Goal: Answer question/provide support: Share knowledge or assist other users

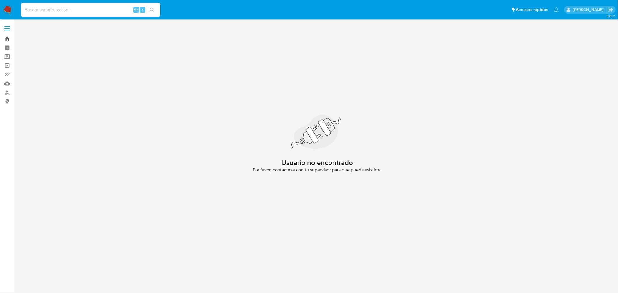
click at [9, 39] on link "Bandeja" at bounding box center [34, 38] width 69 height 9
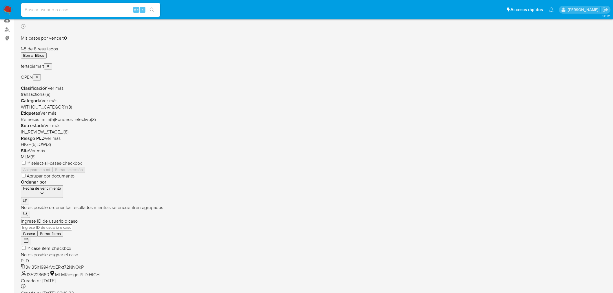
scroll to position [70, 0]
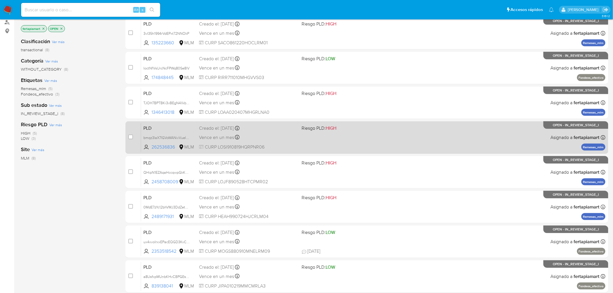
click at [185, 126] on span "PLD" at bounding box center [168, 128] width 51 height 8
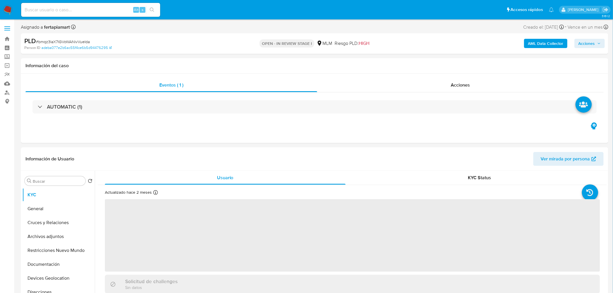
select select "10"
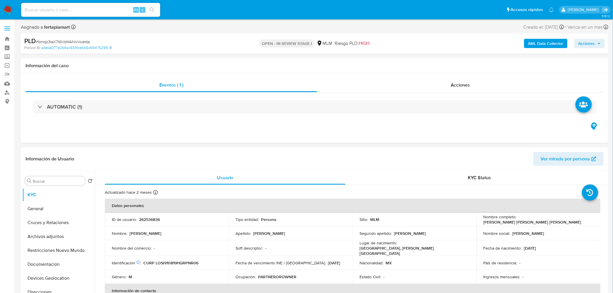
click at [583, 45] on span "Acciones" at bounding box center [586, 43] width 17 height 9
click at [445, 59] on div "Resolución del caso Alt r" at bounding box center [431, 61] width 55 height 15
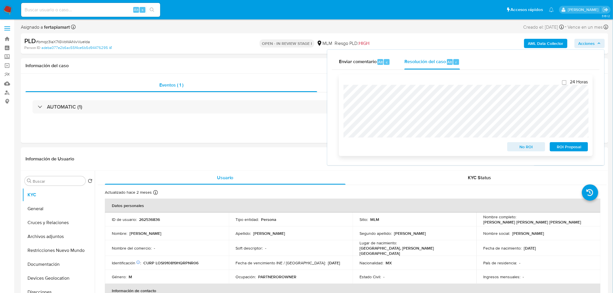
click at [534, 148] on span "No ROI" at bounding box center [526, 147] width 30 height 8
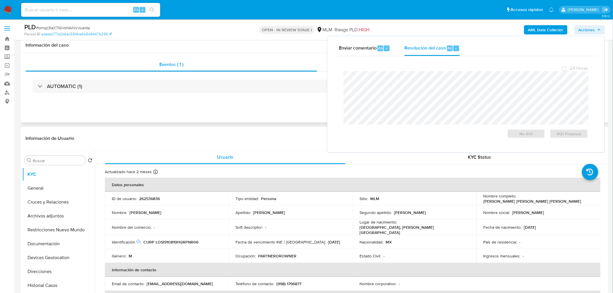
scroll to position [18, 0]
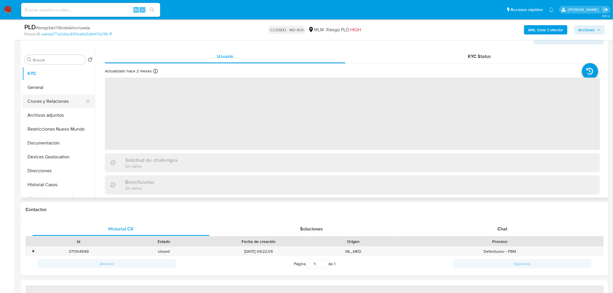
select select "10"
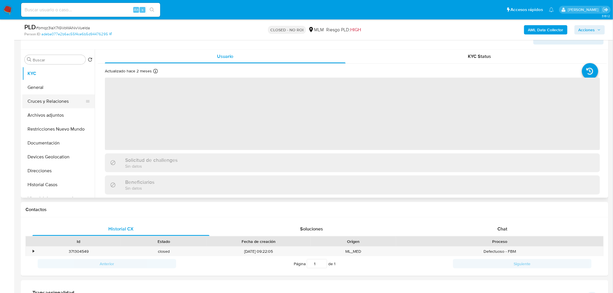
scroll to position [100, 0]
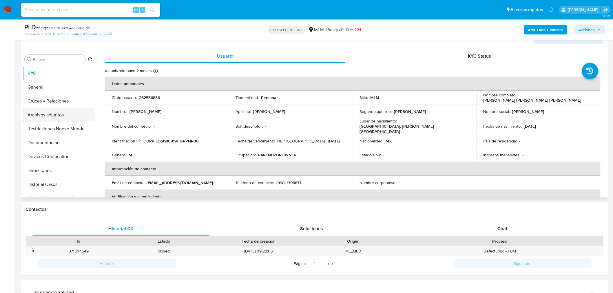
click at [50, 114] on button "Archivos adjuntos" at bounding box center [56, 115] width 68 height 14
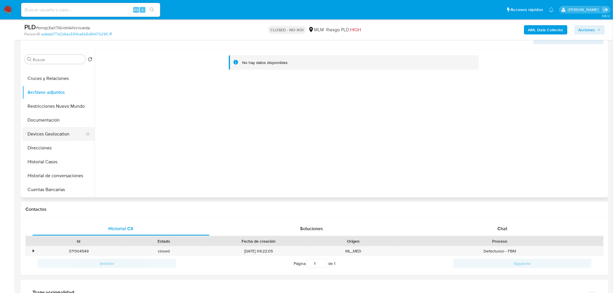
scroll to position [22, 0]
click at [60, 122] on button "Documentación" at bounding box center [56, 121] width 68 height 14
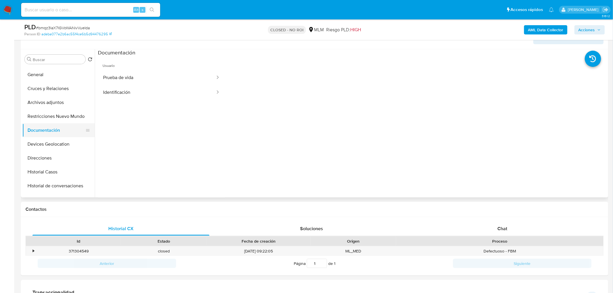
scroll to position [11, 0]
click at [51, 106] on button "Archivos adjuntos" at bounding box center [56, 104] width 68 height 14
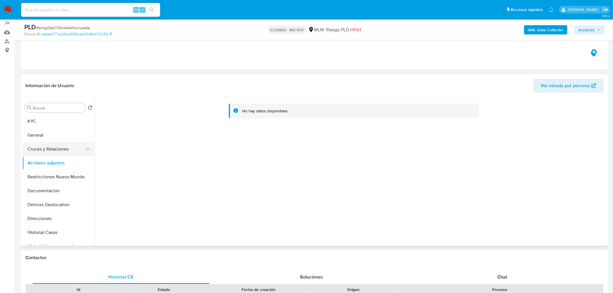
scroll to position [0, 0]
click at [587, 30] on span "Acciones" at bounding box center [586, 29] width 17 height 9
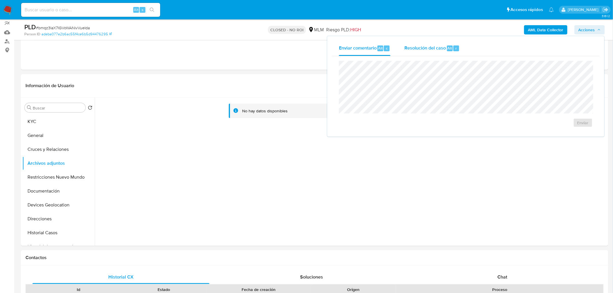
click at [411, 45] on span "Resolución del caso" at bounding box center [424, 48] width 41 height 7
click at [278, 118] on div "No hay datos disponibles" at bounding box center [354, 111] width 250 height 15
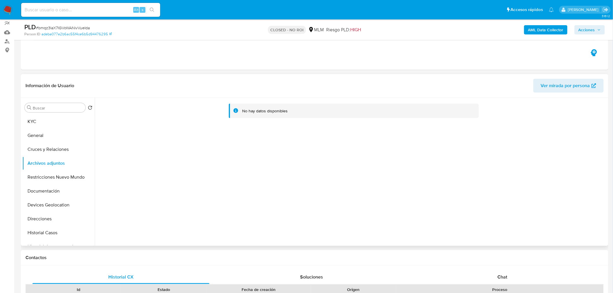
click at [314, 105] on div "No hay datos disponibles" at bounding box center [354, 111] width 250 height 15
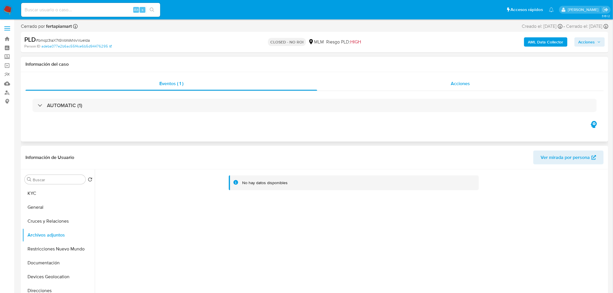
click at [363, 84] on div "Acciones" at bounding box center [460, 84] width 287 height 14
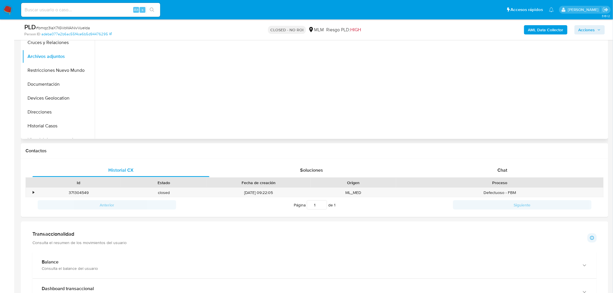
scroll to position [201, 0]
click at [307, 172] on span "Soluciones" at bounding box center [311, 169] width 23 height 7
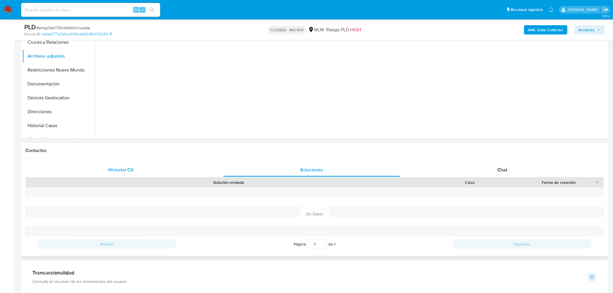
click at [113, 168] on span "Historial CX" at bounding box center [120, 169] width 25 height 7
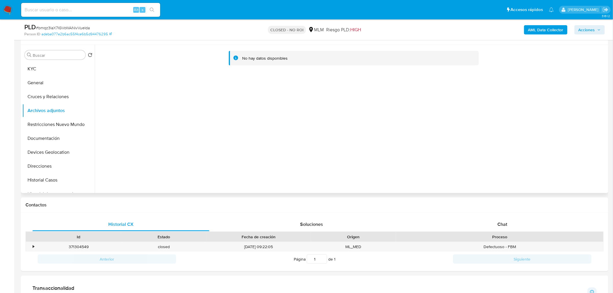
scroll to position [146, 0]
click at [49, 176] on button "Historial Casos" at bounding box center [56, 180] width 68 height 14
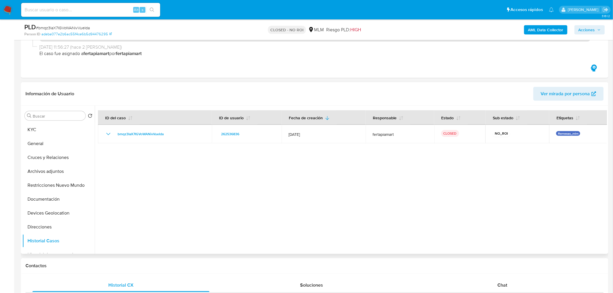
scroll to position [85, 0]
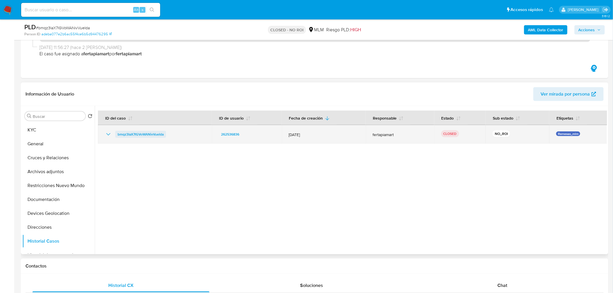
click at [142, 132] on span "bmqz3IaX7IGVoWANivVueIda" at bounding box center [141, 134] width 46 height 7
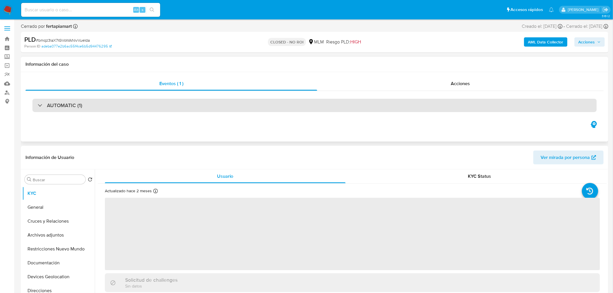
select select "10"
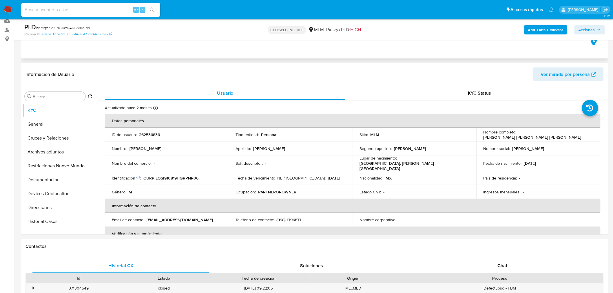
scroll to position [73, 0]
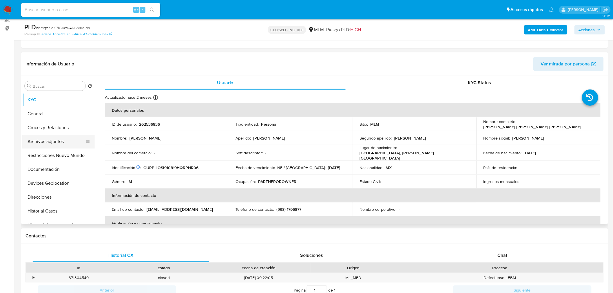
click at [61, 143] on button "Archivos adjuntos" at bounding box center [56, 142] width 68 height 14
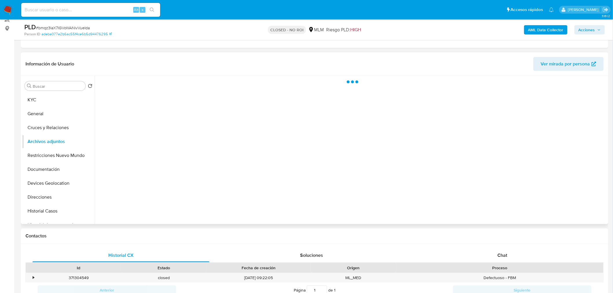
click at [85, 139] on icon at bounding box center [87, 141] width 5 height 5
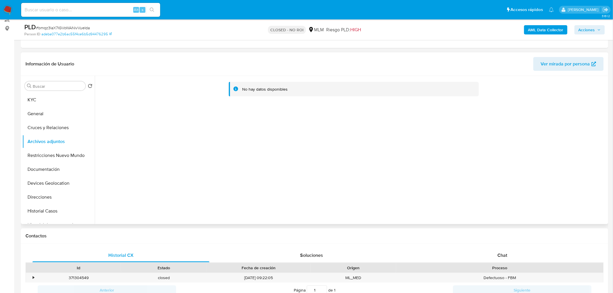
click at [255, 83] on div "No hay datos disponibles" at bounding box center [354, 89] width 250 height 15
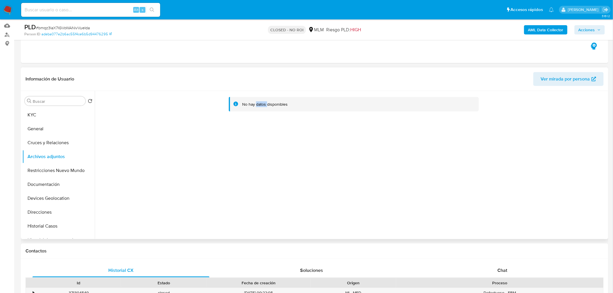
scroll to position [57, 0]
click at [267, 105] on div "No hay datos disponibles" at bounding box center [264, 105] width 45 height 6
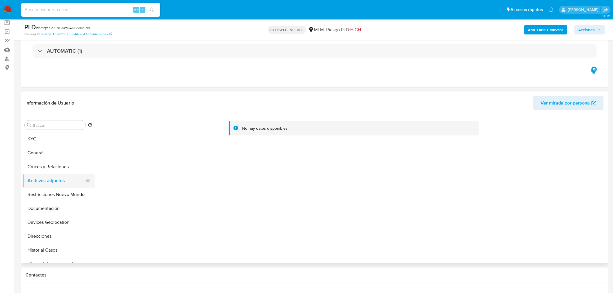
scroll to position [34, 0]
click at [69, 150] on button "General" at bounding box center [58, 153] width 72 height 14
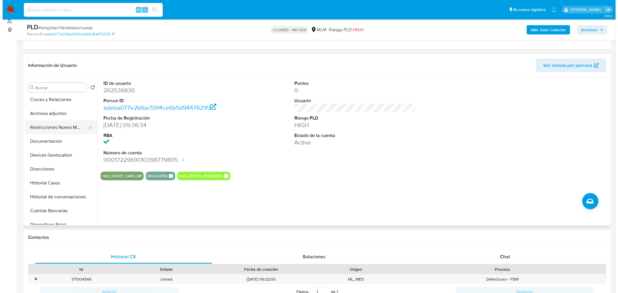
scroll to position [36, 0]
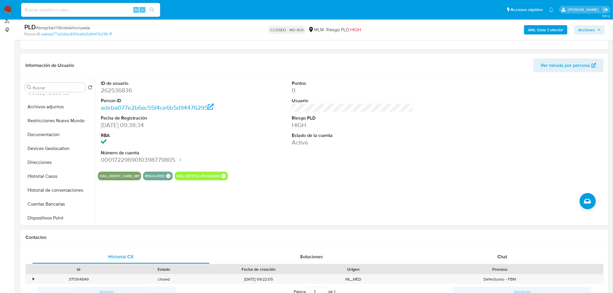
click at [553, 29] on b "AML Data Collector" at bounding box center [545, 29] width 35 height 9
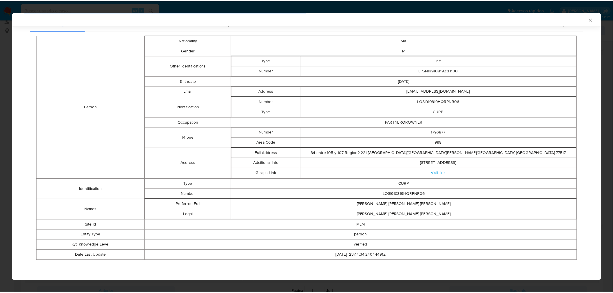
scroll to position [0, 0]
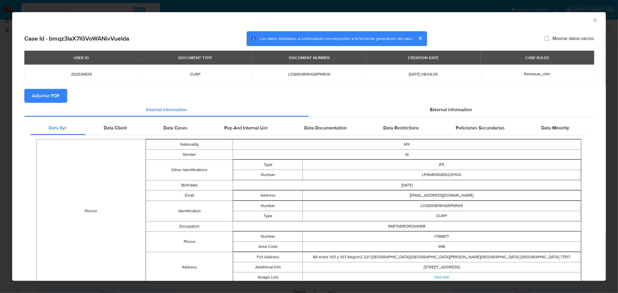
click at [592, 21] on icon "Cerrar ventana" at bounding box center [595, 20] width 6 height 6
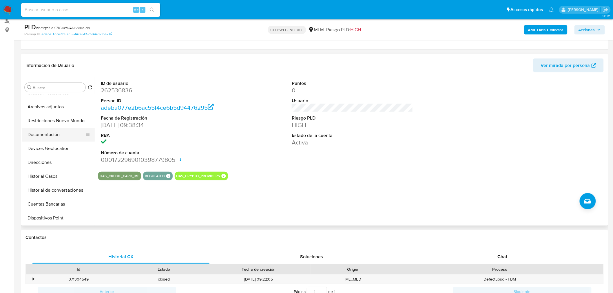
click at [56, 131] on button "Documentación" at bounding box center [56, 135] width 68 height 14
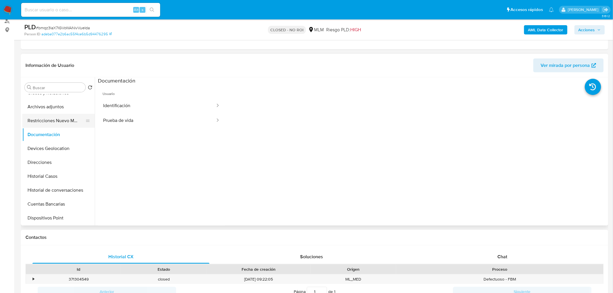
click at [55, 119] on button "Restricciones Nuevo Mundo" at bounding box center [56, 121] width 68 height 14
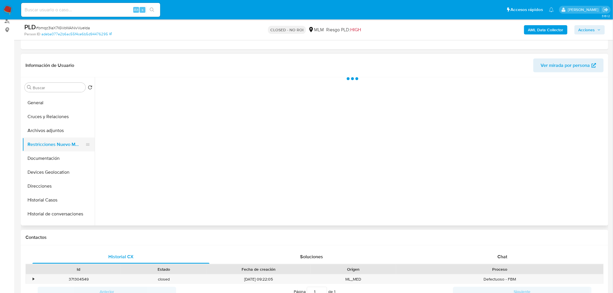
scroll to position [12, 0]
click at [48, 134] on button "Archivos adjuntos" at bounding box center [56, 131] width 68 height 14
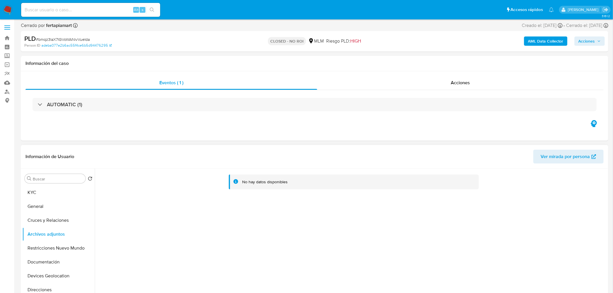
scroll to position [0, 0]
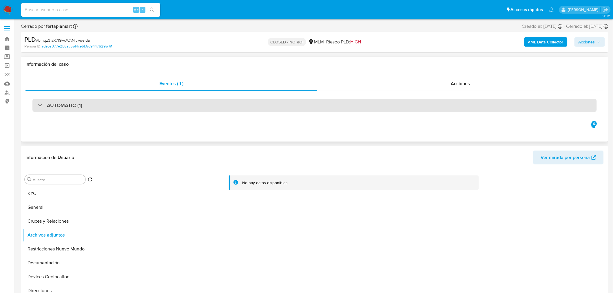
click at [87, 103] on div "AUTOMATIC (1)" at bounding box center [314, 105] width 564 height 13
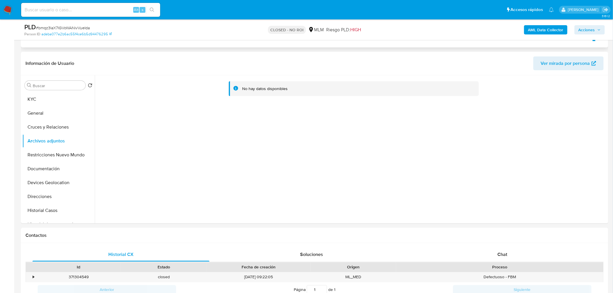
scroll to position [218, 0]
click at [48, 140] on button "Archivos adjuntos" at bounding box center [56, 141] width 68 height 14
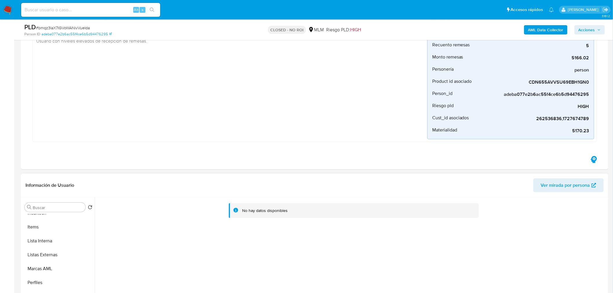
scroll to position [119, 0]
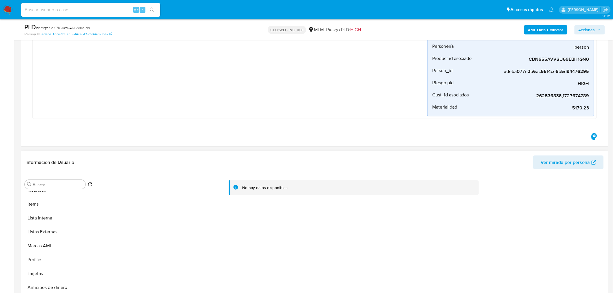
click at [235, 186] on icon at bounding box center [235, 186] width 1 height 1
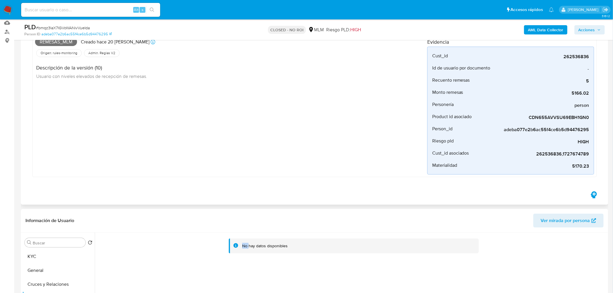
scroll to position [57, 0]
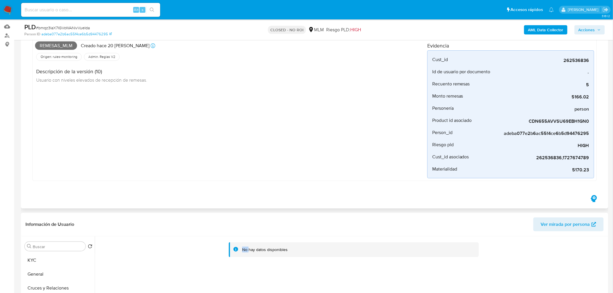
click at [595, 198] on icon "button" at bounding box center [593, 198] width 9 height 9
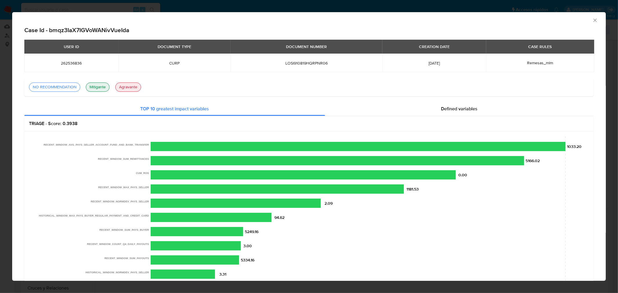
click at [594, 21] on div "Consolidado" at bounding box center [308, 19] width 593 height 14
click at [592, 18] on icon "Cerrar ventana" at bounding box center [595, 20] width 6 height 6
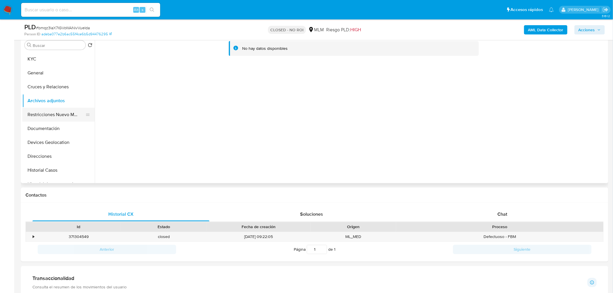
scroll to position [259, 0]
click at [50, 104] on button "Archivos adjuntos" at bounding box center [56, 101] width 68 height 14
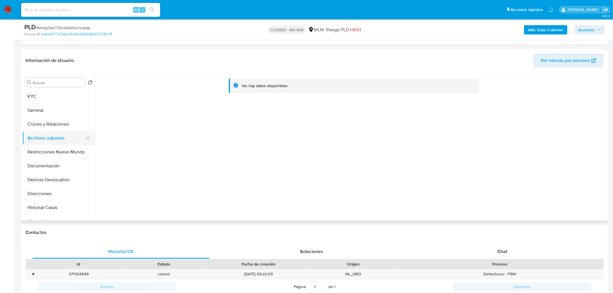
scroll to position [221, 0]
click at [90, 80] on icon "Volver al orden por defecto" at bounding box center [90, 82] width 5 height 5
click at [438, 155] on div "No hay datos disponibles" at bounding box center [351, 147] width 512 height 148
